Goal: Transaction & Acquisition: Book appointment/travel/reservation

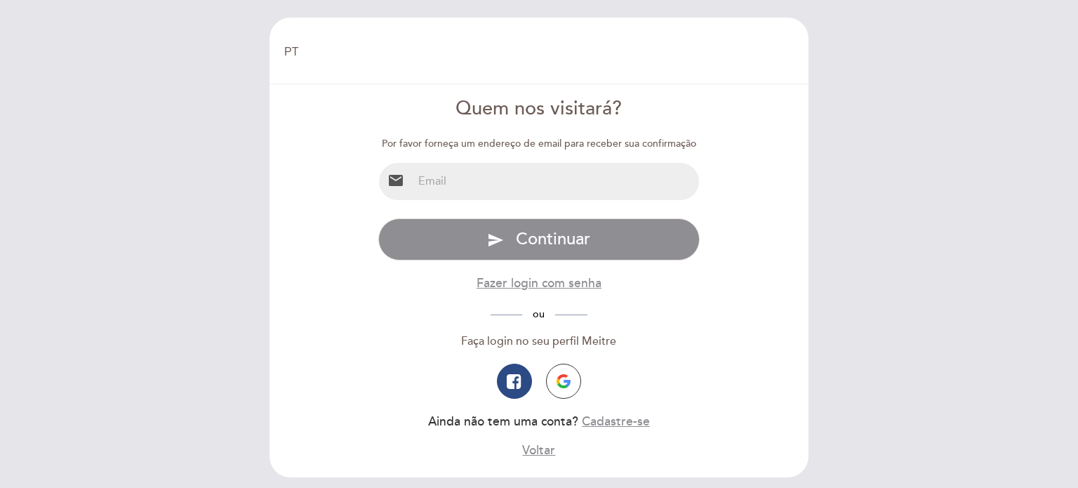
select select "pt"
click at [577, 387] on button "button" at bounding box center [563, 381] width 35 height 35
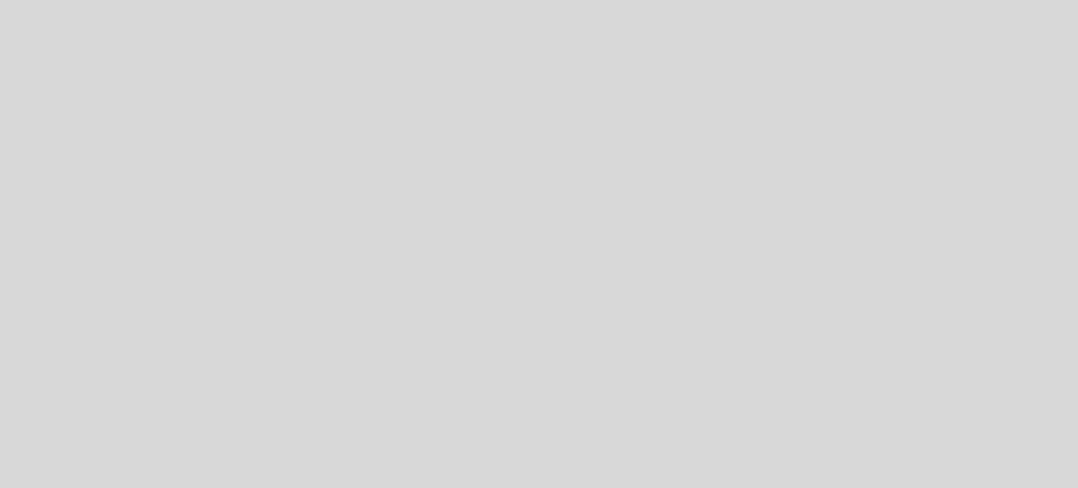
select select "pt"
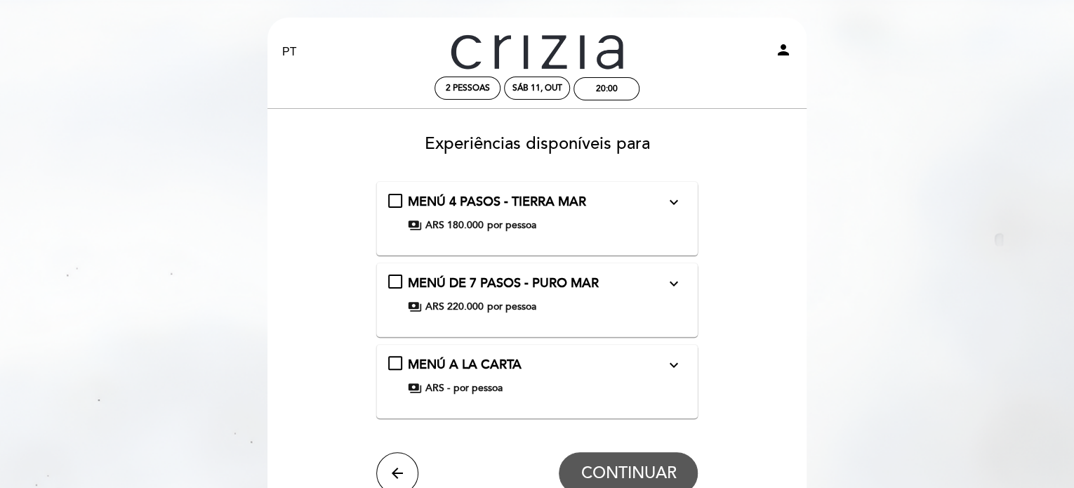
click at [497, 368] on span "MENÚ A LA CARTA" at bounding box center [465, 364] width 114 height 15
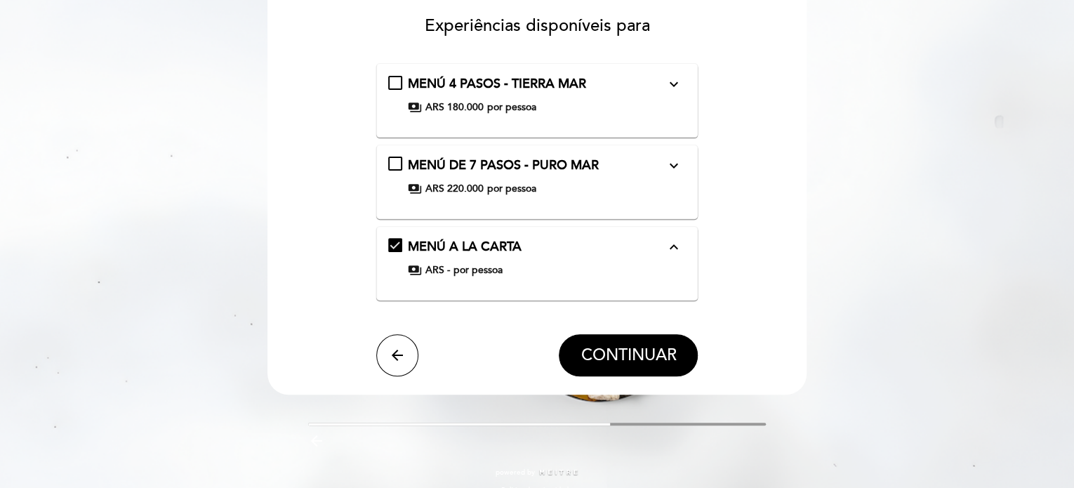
scroll to position [138, 0]
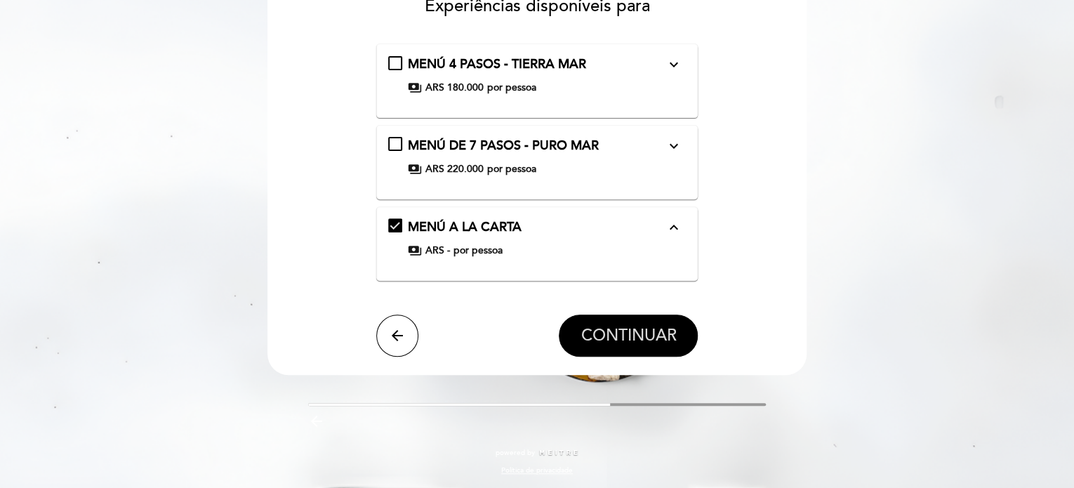
click at [641, 319] on button "CONTINUAR" at bounding box center [628, 336] width 139 height 42
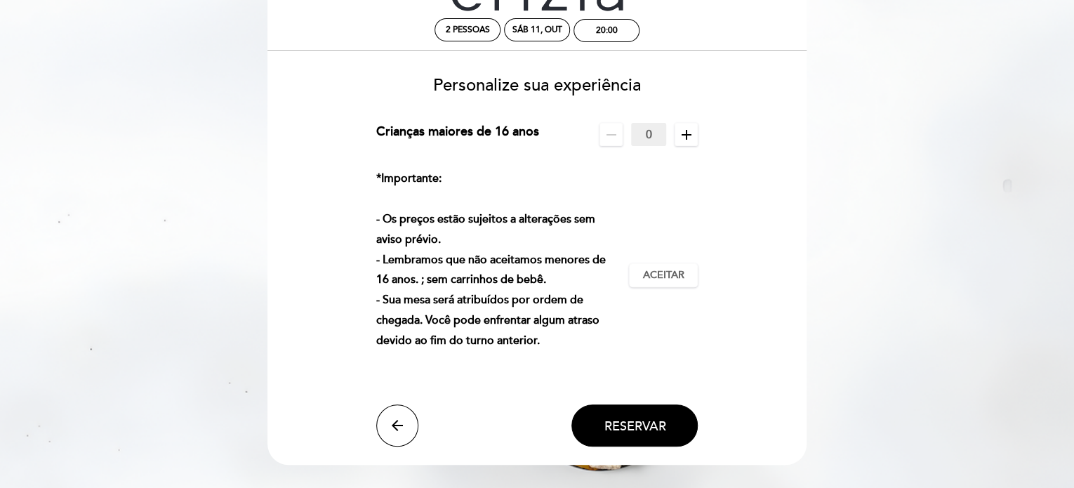
scroll to position [59, 0]
click at [632, 426] on span "Reservar" at bounding box center [635, 425] width 62 height 15
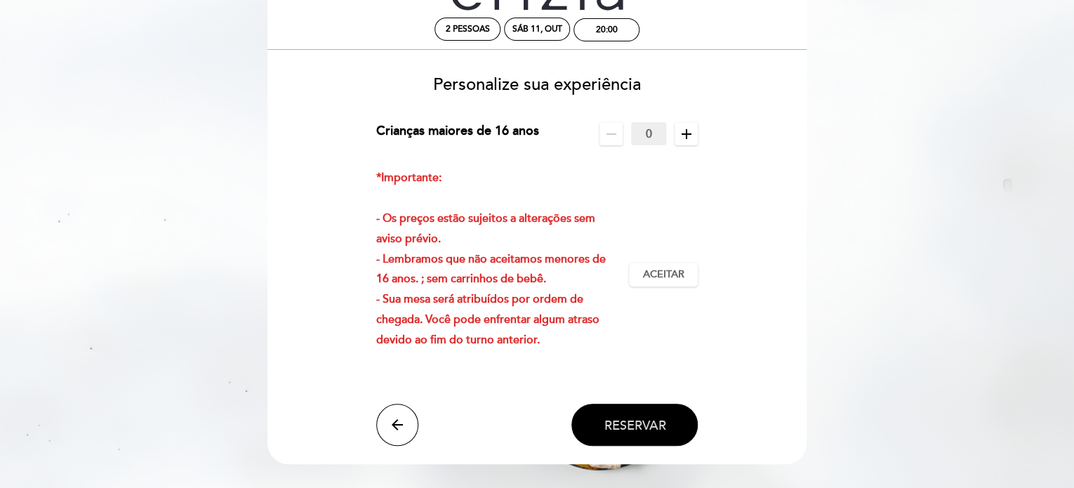
click at [632, 425] on span "Reservar" at bounding box center [635, 425] width 62 height 15
click at [601, 197] on p "*Importante: - Os preços estão sujeitos a alterações sem aviso prévio. - Lembra…" at bounding box center [497, 269] width 242 height 202
click at [610, 32] on div "20:00" at bounding box center [607, 30] width 22 height 11
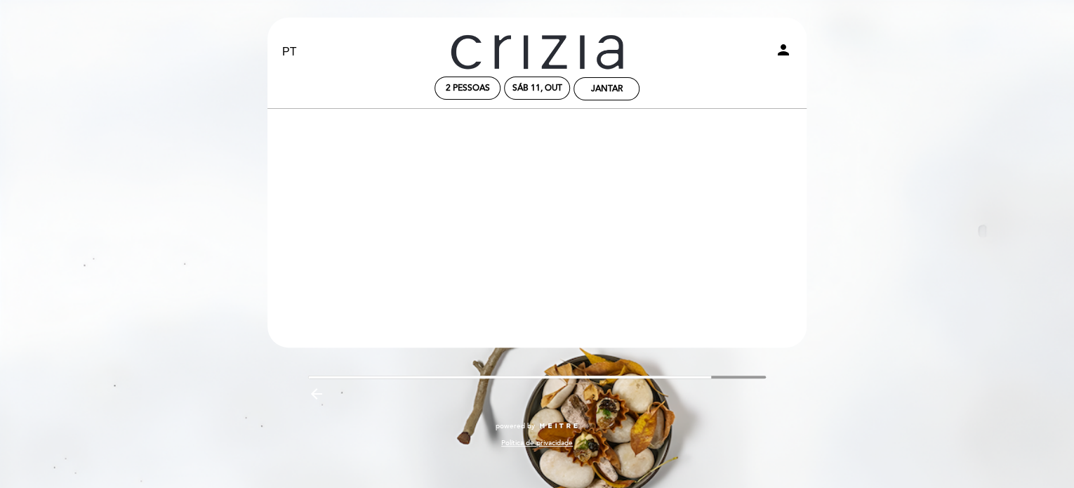
scroll to position [0, 0]
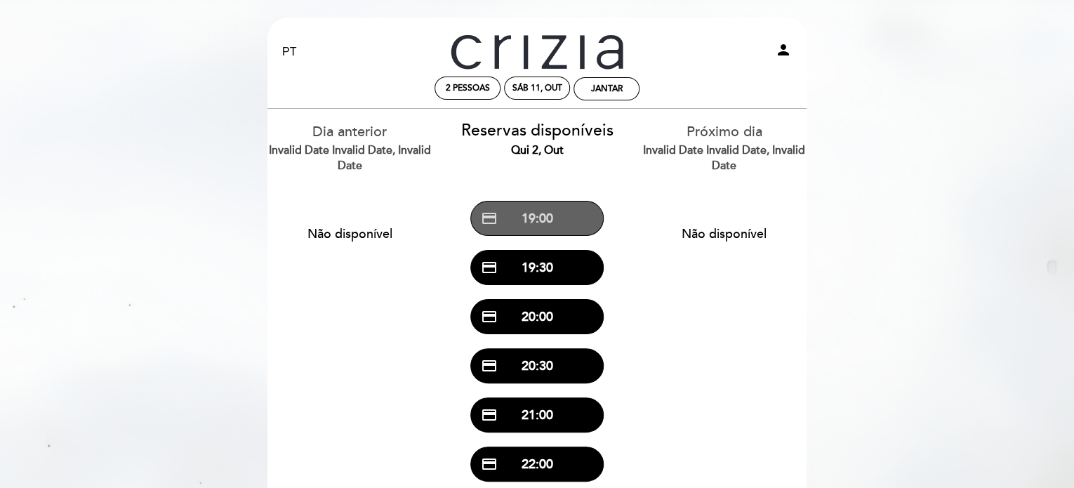
click at [541, 228] on button "credit_card 19:00" at bounding box center [536, 218] width 133 height 35
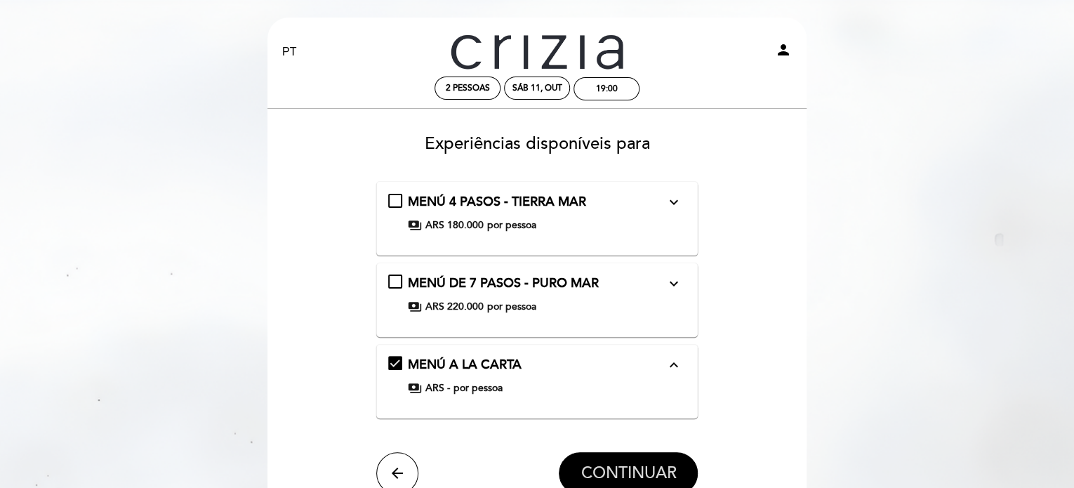
click at [615, 463] on span "CONTINUAR" at bounding box center [628, 473] width 95 height 20
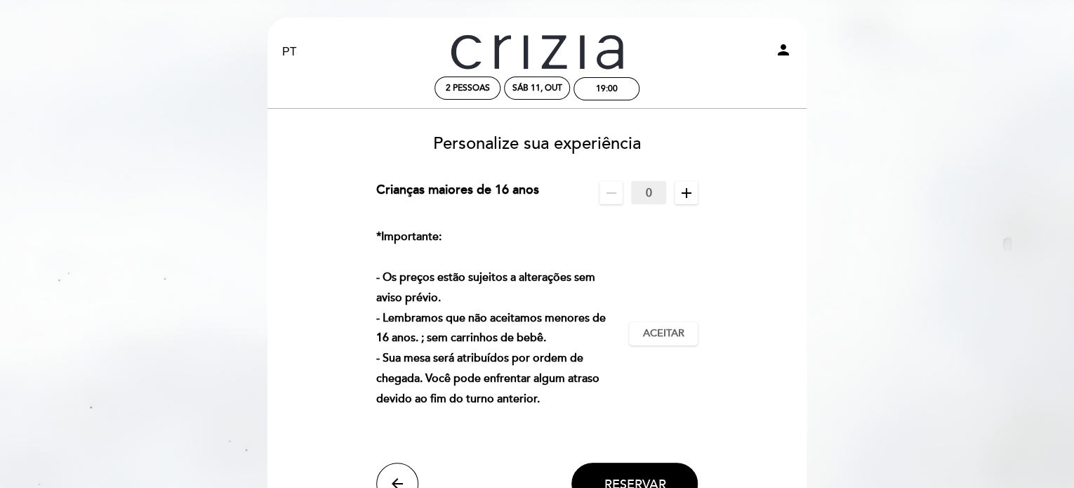
scroll to position [150, 0]
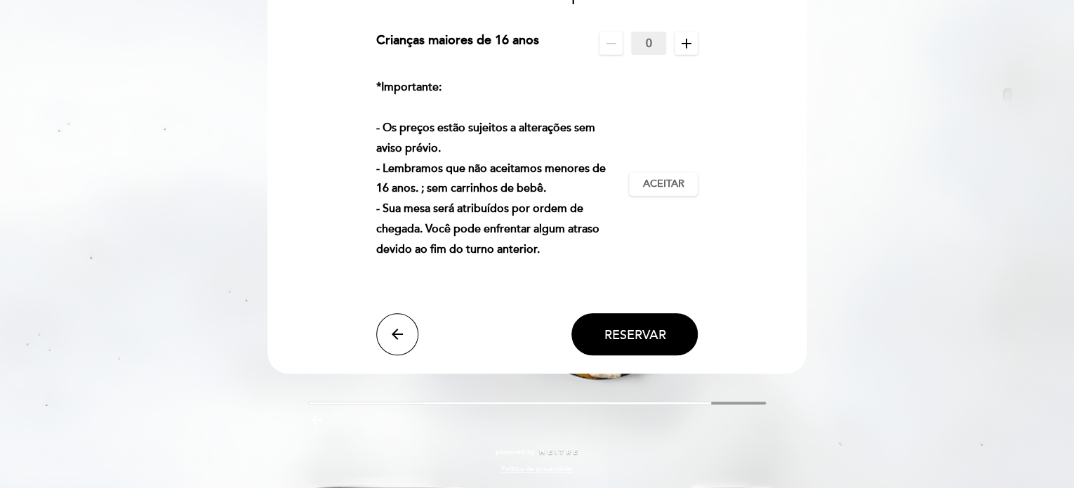
click at [615, 47] on icon "remove" at bounding box center [611, 43] width 17 height 17
click at [671, 185] on span "Aceitar" at bounding box center [663, 184] width 41 height 15
click at [631, 339] on span "Reservar" at bounding box center [635, 334] width 62 height 15
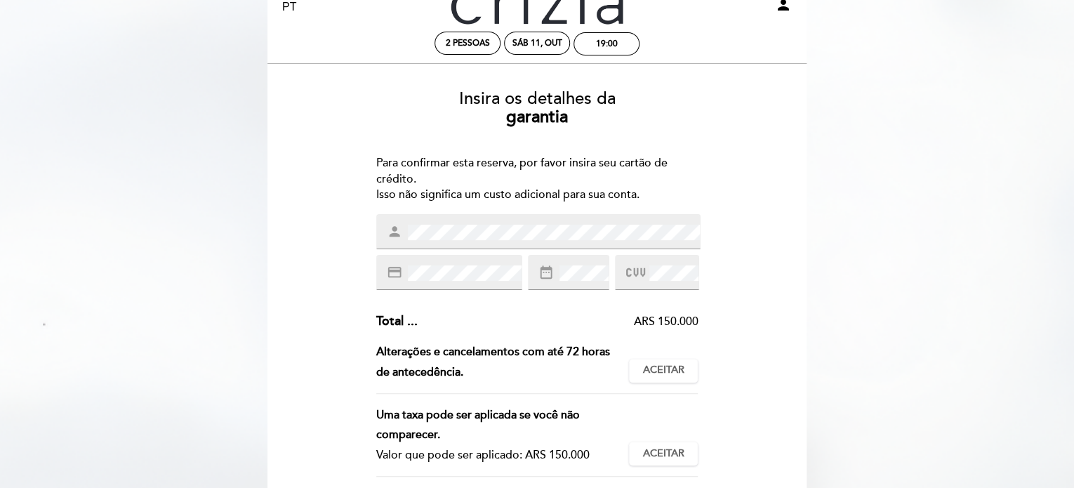
scroll to position [0, 0]
